Goal: Information Seeking & Learning: Check status

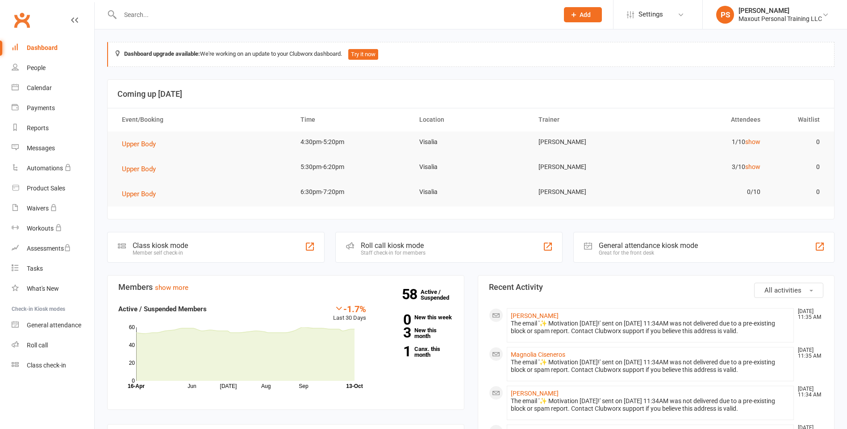
click at [175, 14] on input "text" at bounding box center [334, 14] width 435 height 12
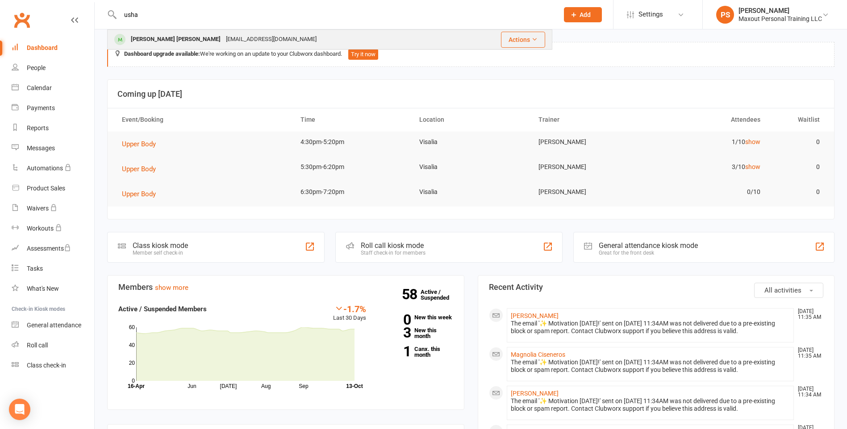
type input "usha"
click at [147, 40] on div "[PERSON_NAME] [PERSON_NAME]" at bounding box center [175, 39] width 95 height 13
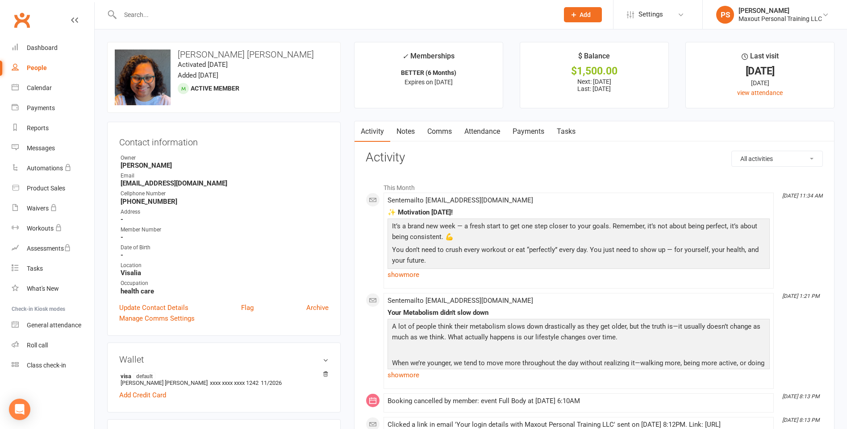
click at [492, 129] on link "Attendance" at bounding box center [482, 131] width 48 height 21
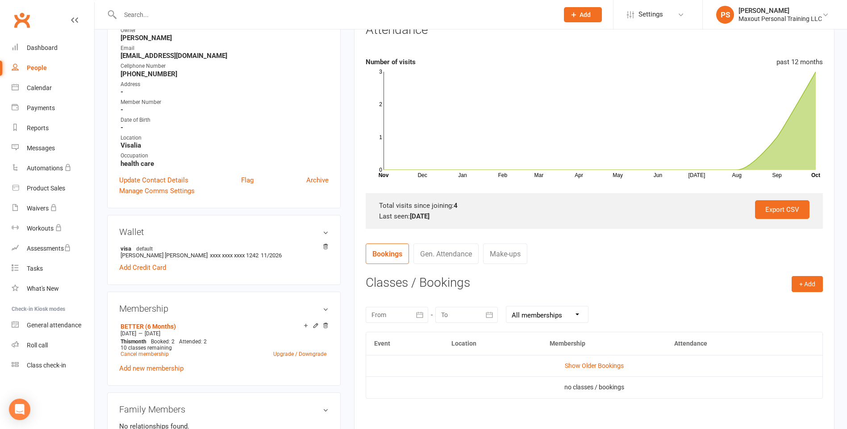
scroll to position [144, 0]
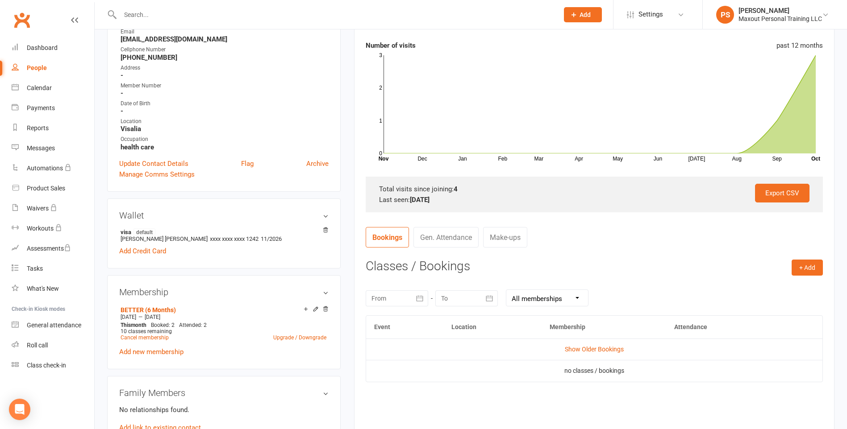
click at [418, 298] on icon "button" at bounding box center [419, 298] width 7 height 6
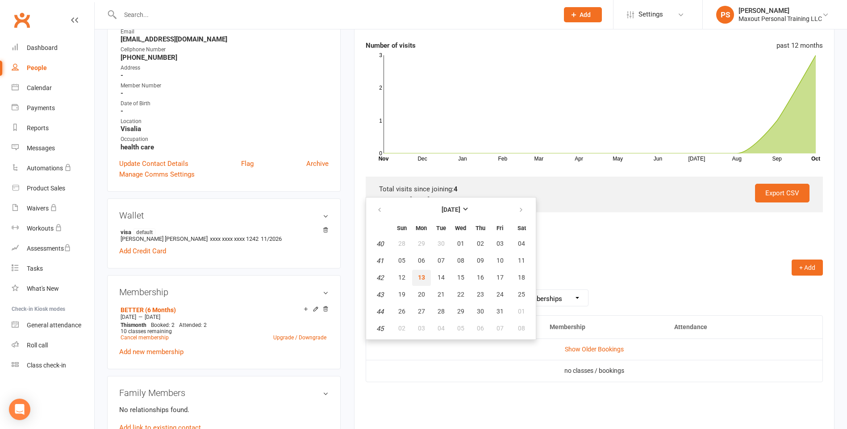
click at [427, 279] on button "13" at bounding box center [421, 278] width 19 height 16
type input "[DATE]"
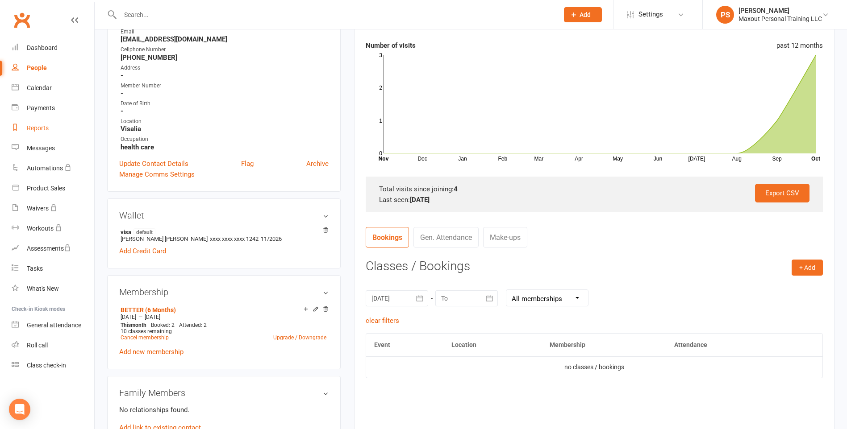
click at [40, 131] on div "Reports" at bounding box center [38, 127] width 22 height 7
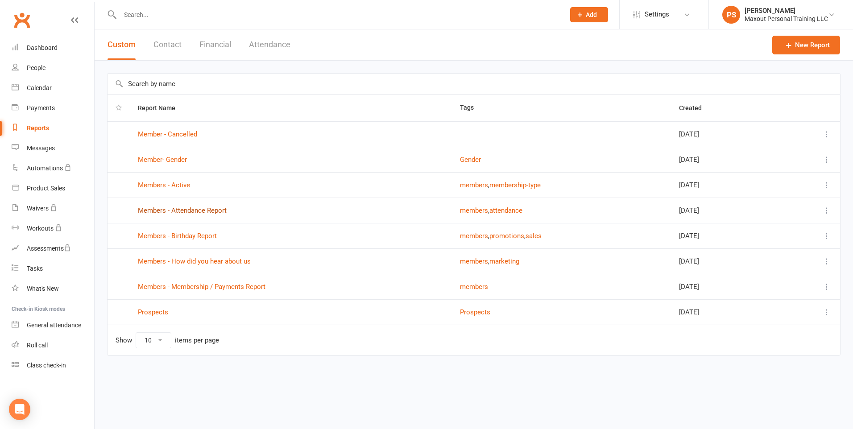
click at [190, 211] on link "Members - Attendance Report" at bounding box center [182, 211] width 89 height 8
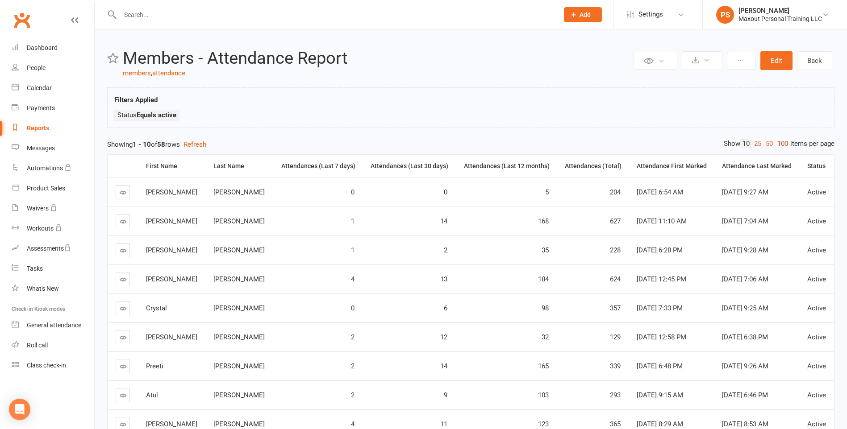
click at [779, 145] on link "100" at bounding box center [782, 143] width 15 height 9
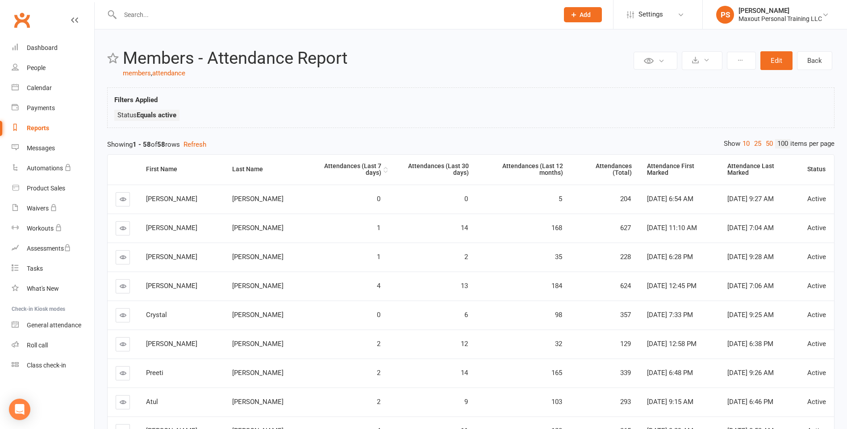
click at [315, 167] on div "Attendances (Last 7 days)" at bounding box center [346, 170] width 69 height 14
click at [304, 243] on td "0" at bounding box center [346, 257] width 84 height 29
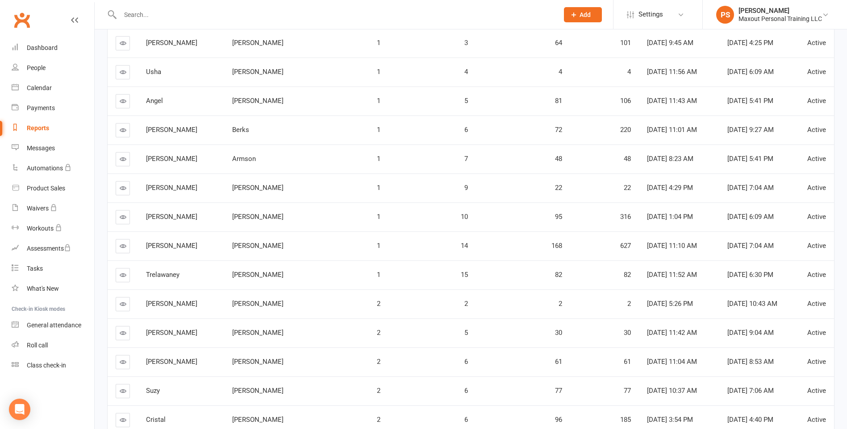
scroll to position [749, 0]
